Goal: Check status: Check status

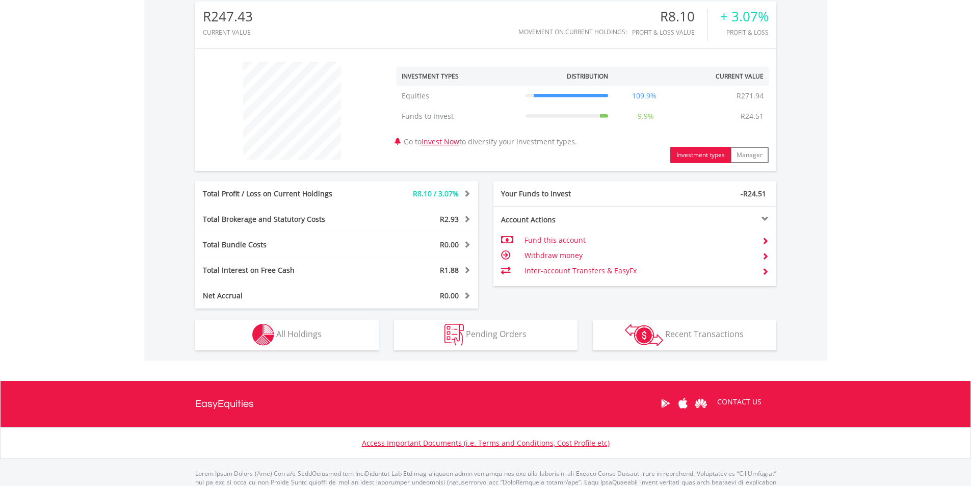
scroll to position [335, 0]
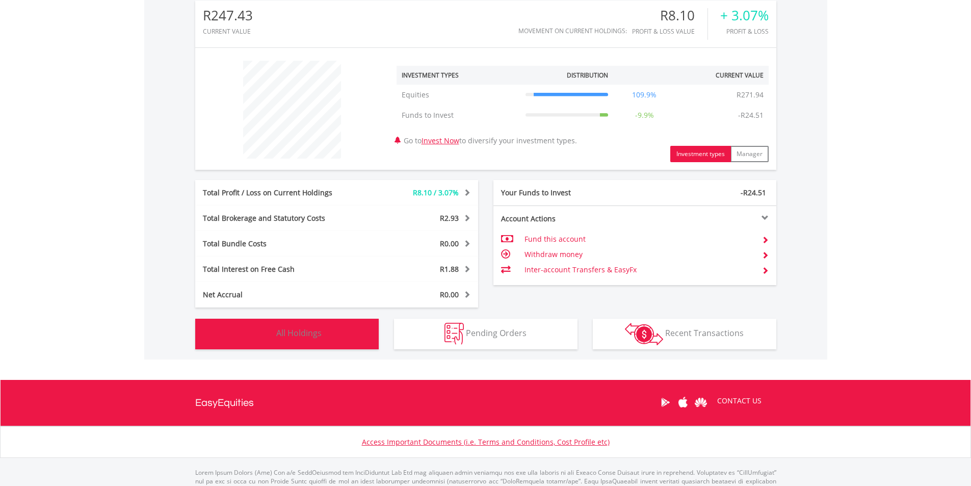
drag, startPoint x: 323, startPoint y: 328, endPoint x: 319, endPoint y: 322, distance: 7.3
click at [322, 328] on button "Holdings All Holdings" at bounding box center [286, 334] width 183 height 31
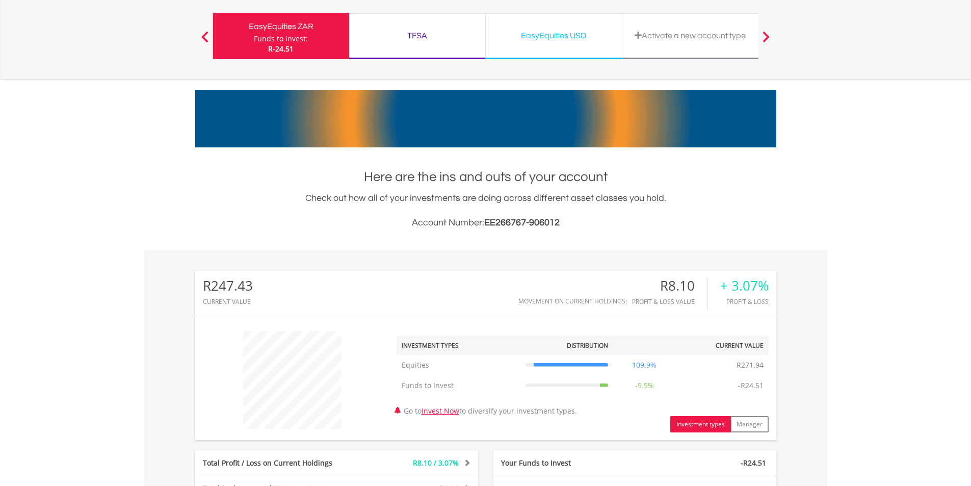
scroll to position [63, 0]
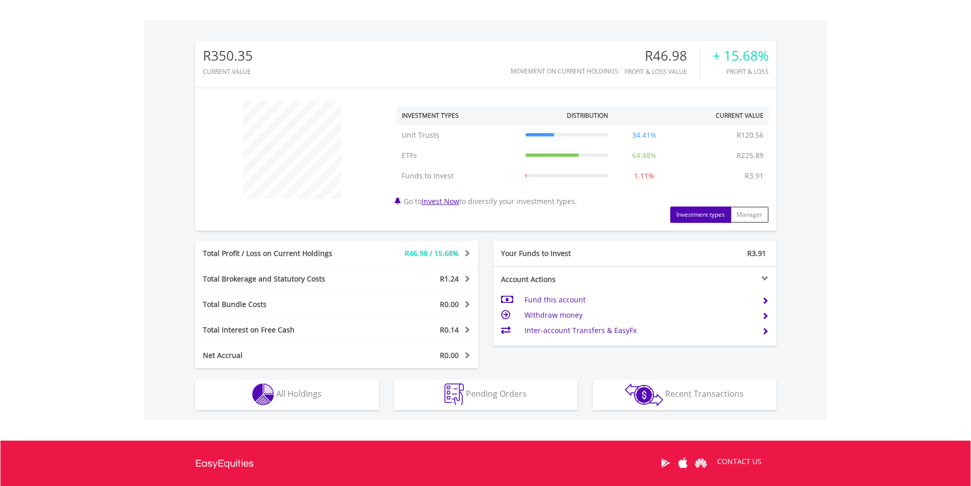
scroll to position [301, 0]
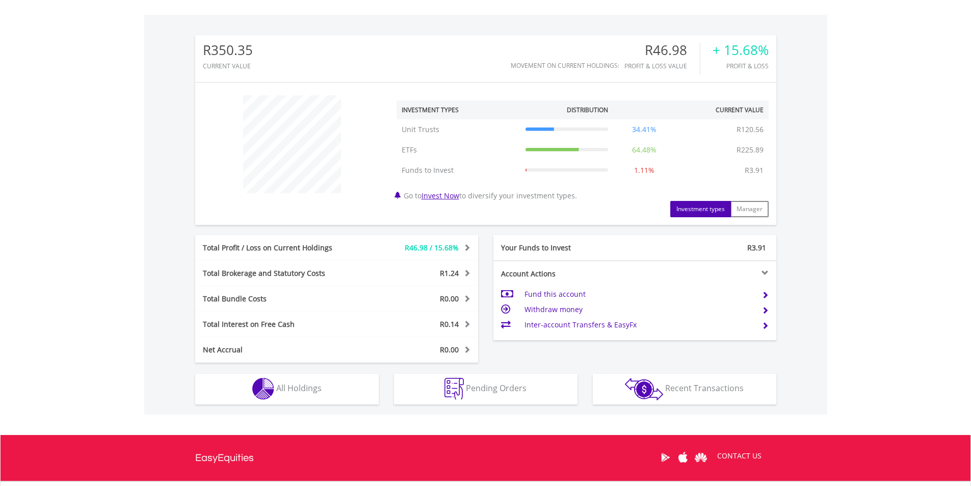
drag, startPoint x: 978, startPoint y: 88, endPoint x: 941, endPoint y: 250, distance: 165.8
click at [941, 250] on html "My Investments Invest Now New Listings Sell My Recurring Investments Pending Or…" at bounding box center [485, 144] width 971 height 891
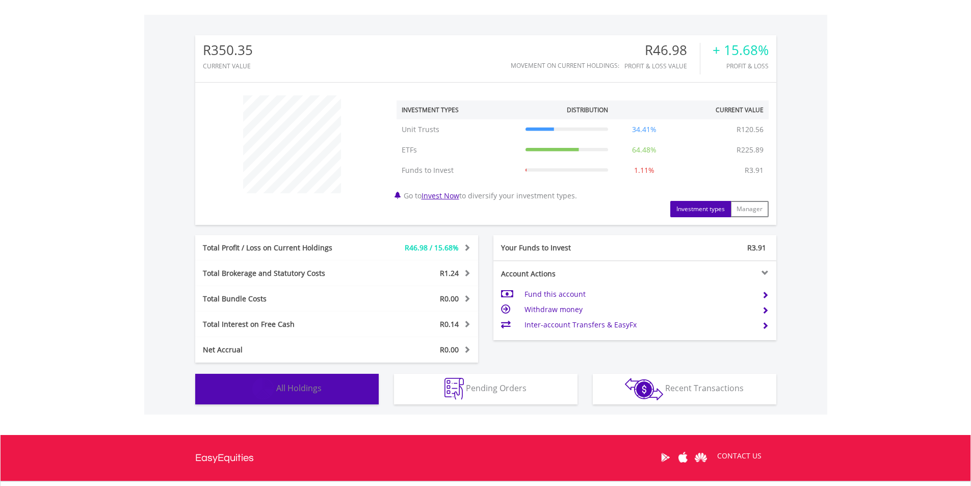
click at [340, 398] on button "Holdings All Holdings" at bounding box center [286, 389] width 183 height 31
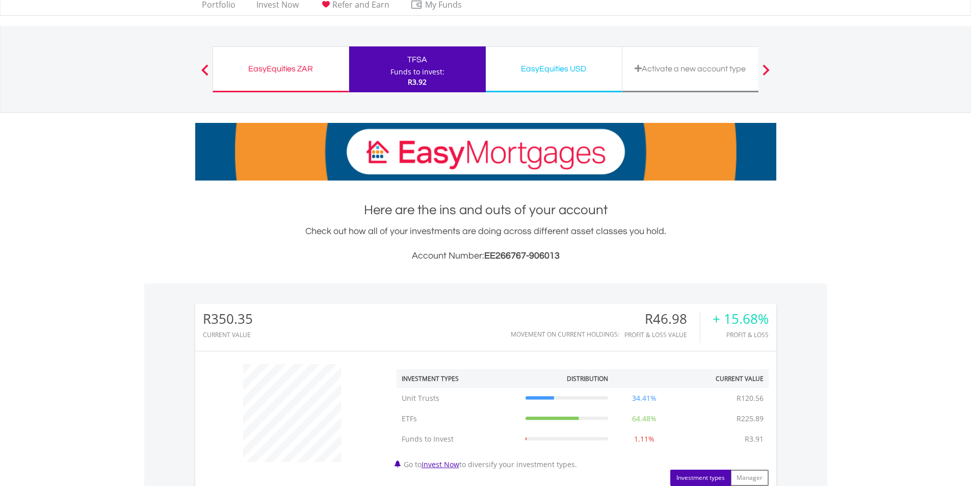
scroll to position [25, 0]
